Goal: Task Accomplishment & Management: Use online tool/utility

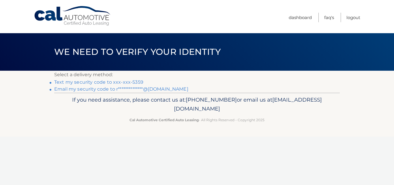
click at [135, 83] on link "Text my security code to xxx-xxx-5359" at bounding box center [98, 81] width 89 height 5
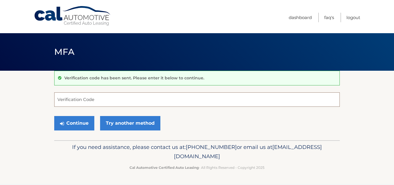
click at [61, 101] on input "Verification Code" at bounding box center [197, 99] width 286 height 14
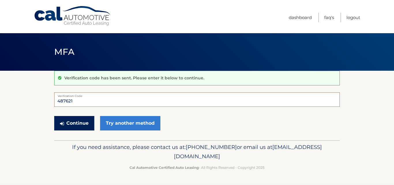
type input "487621"
click at [74, 119] on button "Continue" at bounding box center [74, 123] width 40 height 14
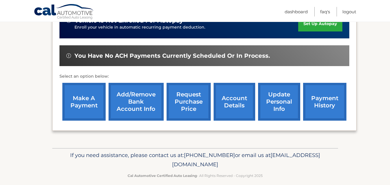
scroll to position [173, 0]
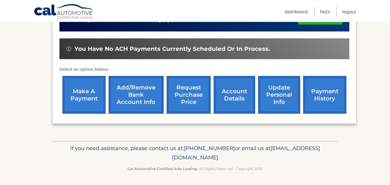
click at [87, 97] on link "make a payment" at bounding box center [83, 95] width 43 height 38
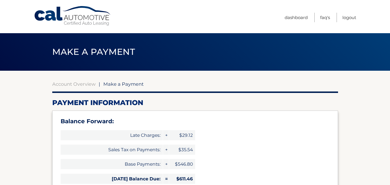
select select "ZDQ4ZTlkNzktOTUxZi00ZDFlLTk4OTctN2MyMjNjYWQzZmIy"
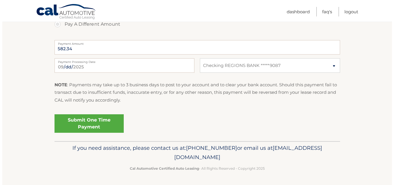
scroll to position [252, 0]
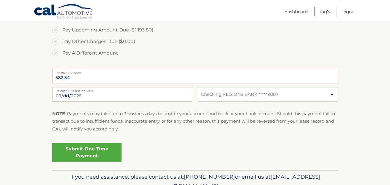
click at [75, 150] on link "Submit One Time Payment" at bounding box center [86, 152] width 69 height 18
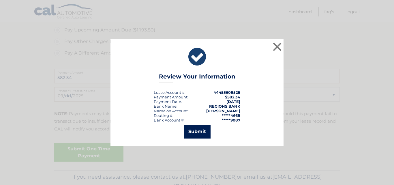
click at [203, 133] on button "Submit" at bounding box center [197, 132] width 27 height 14
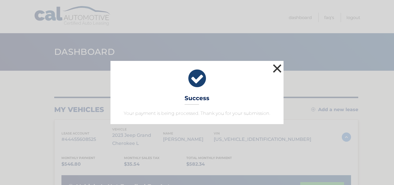
click at [276, 67] on button "×" at bounding box center [278, 69] width 12 height 12
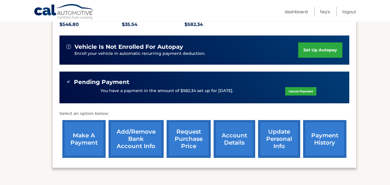
scroll to position [144, 0]
